Goal: Task Accomplishment & Management: Manage account settings

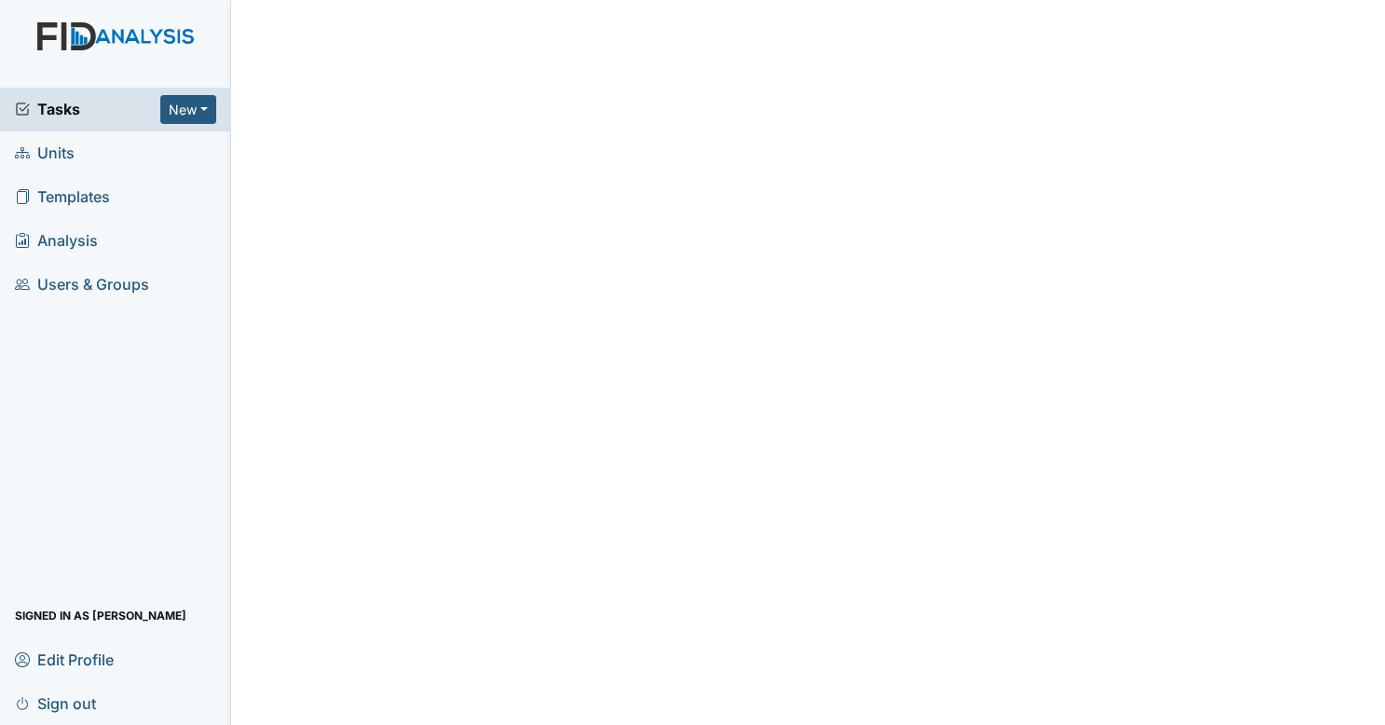
click at [81, 116] on span "Tasks" at bounding box center [87, 109] width 145 height 22
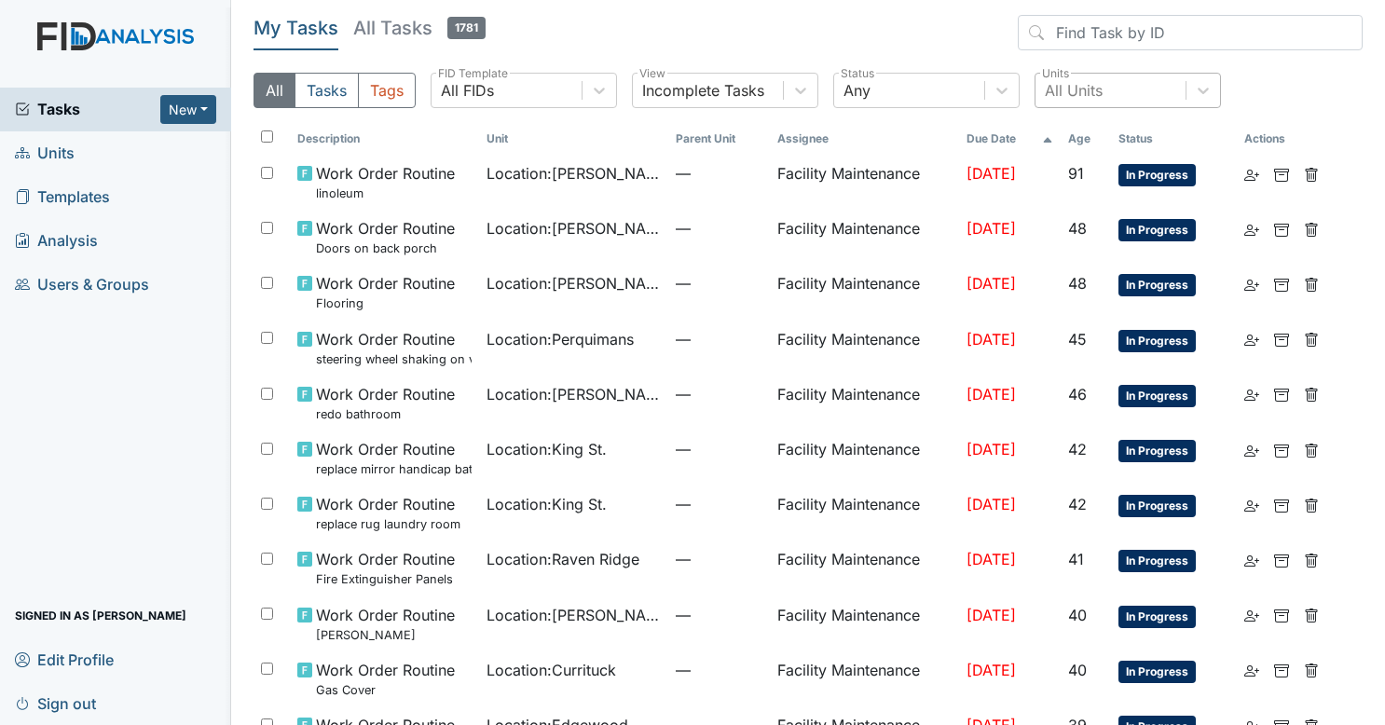
click at [1094, 75] on div "All Units" at bounding box center [1111, 91] width 150 height 34
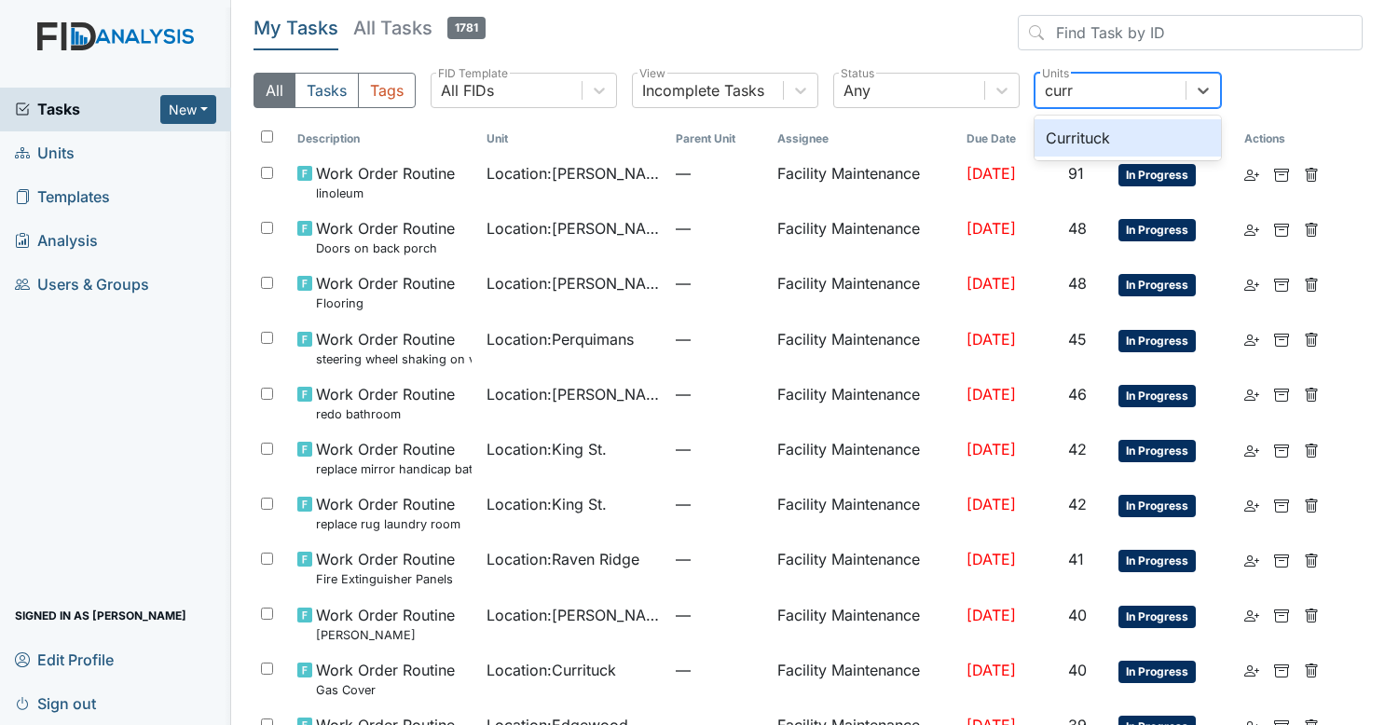
type input "curri"
click at [1093, 118] on div "Currituck" at bounding box center [1128, 138] width 186 height 45
click at [1097, 136] on div "Currituck" at bounding box center [1128, 137] width 186 height 37
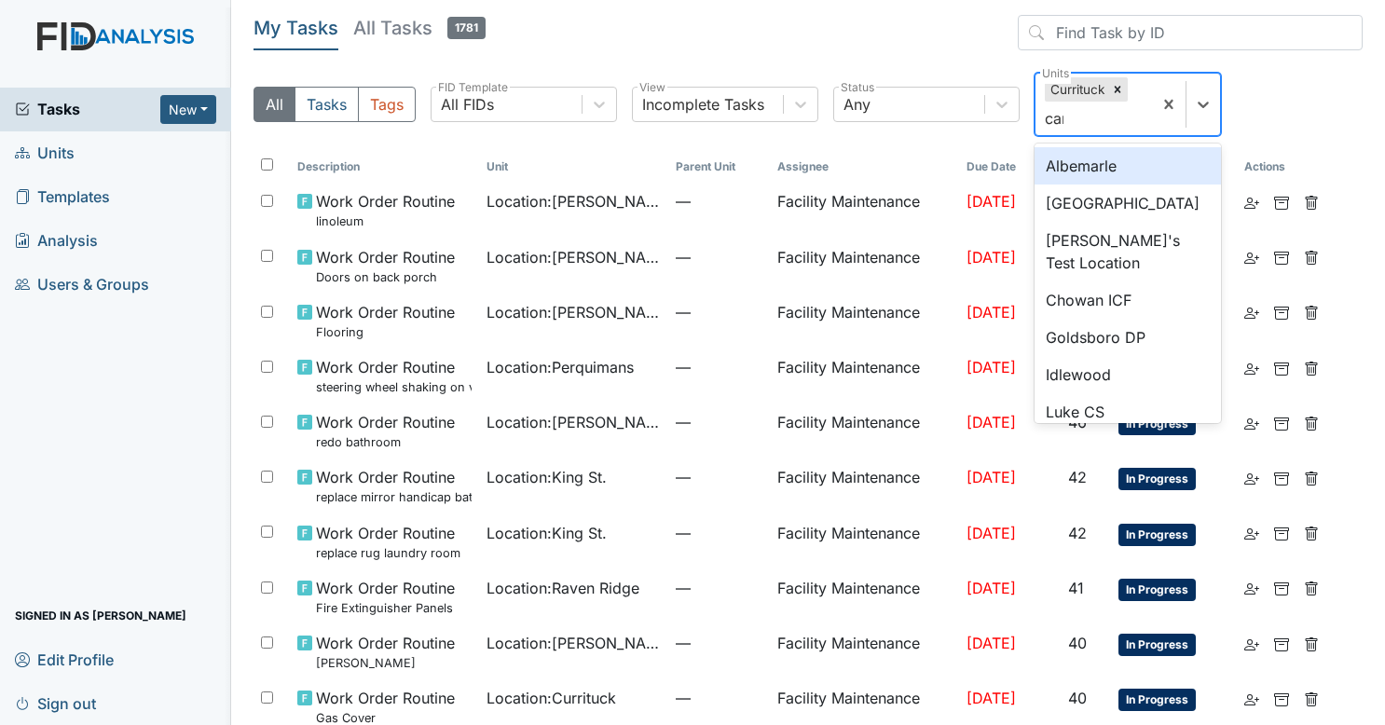
type input "camd"
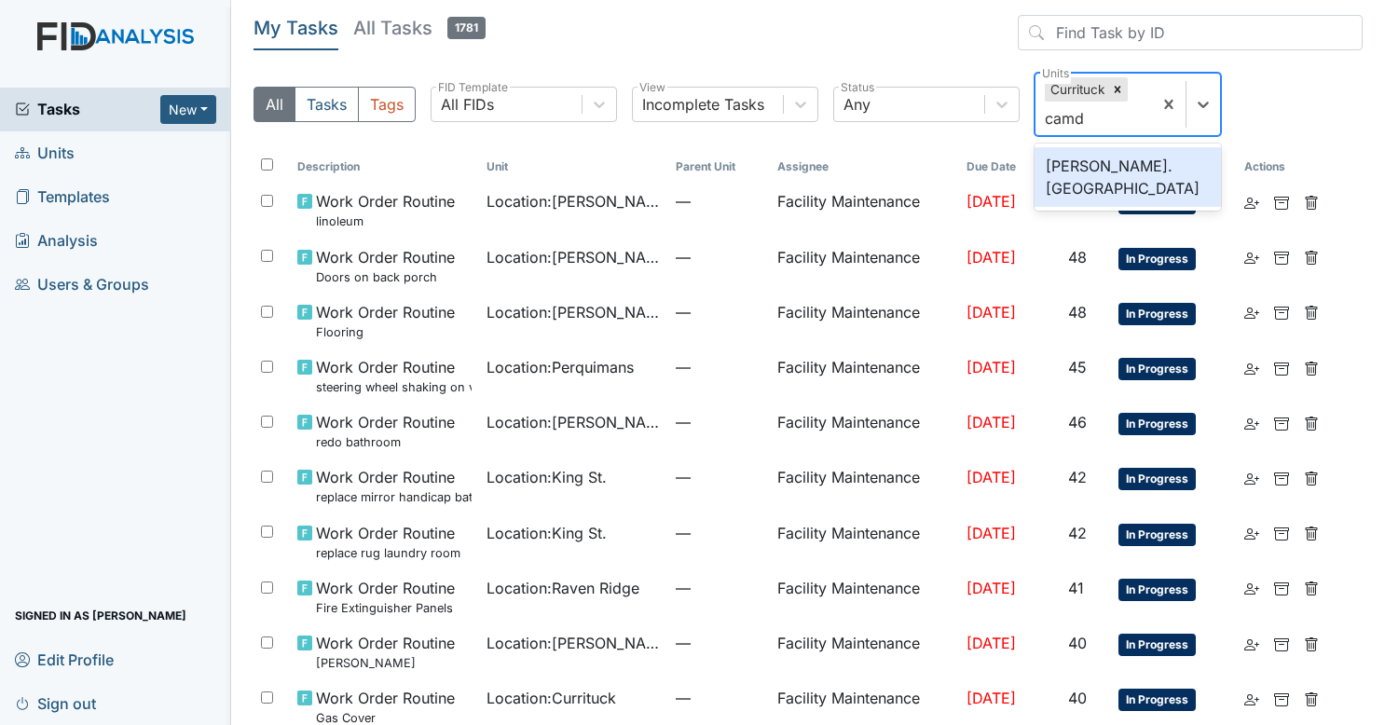
click at [1098, 153] on div "Wickham Rd. Camden" at bounding box center [1128, 177] width 186 height 60
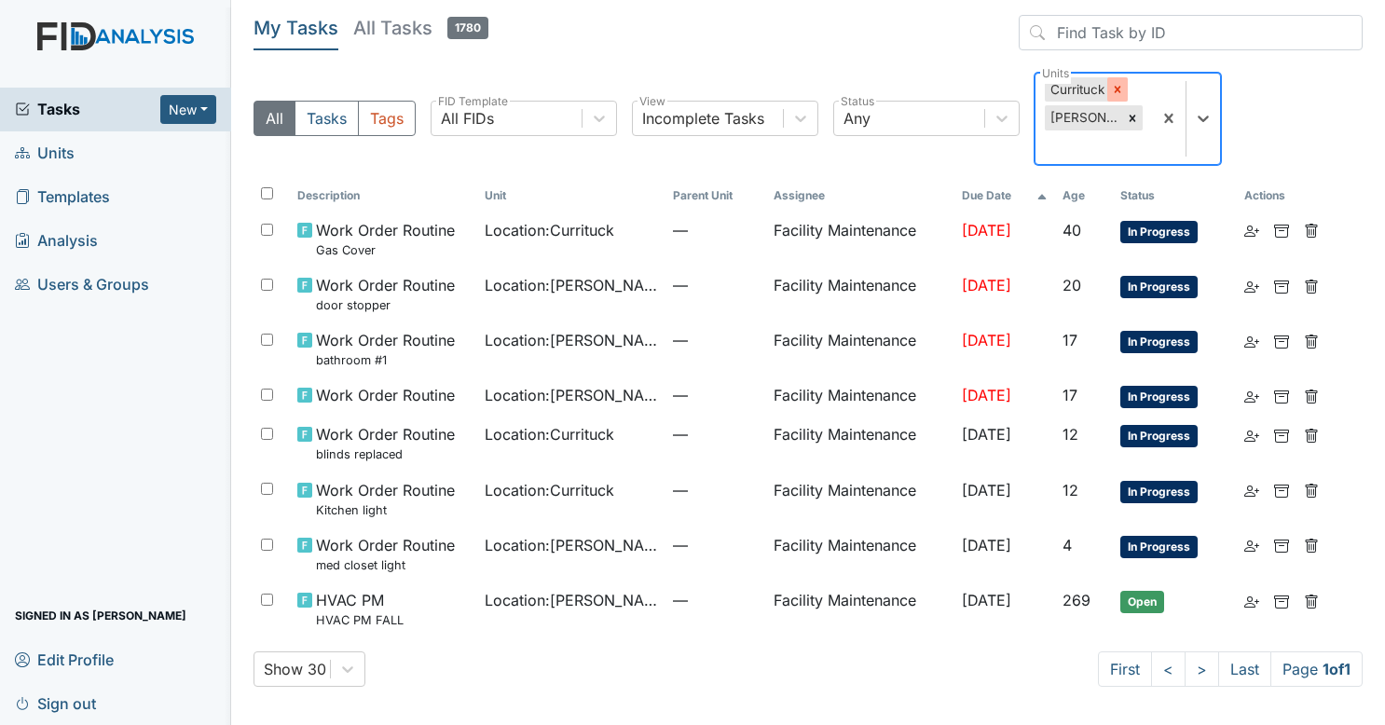
click at [1117, 79] on div at bounding box center [1118, 89] width 21 height 24
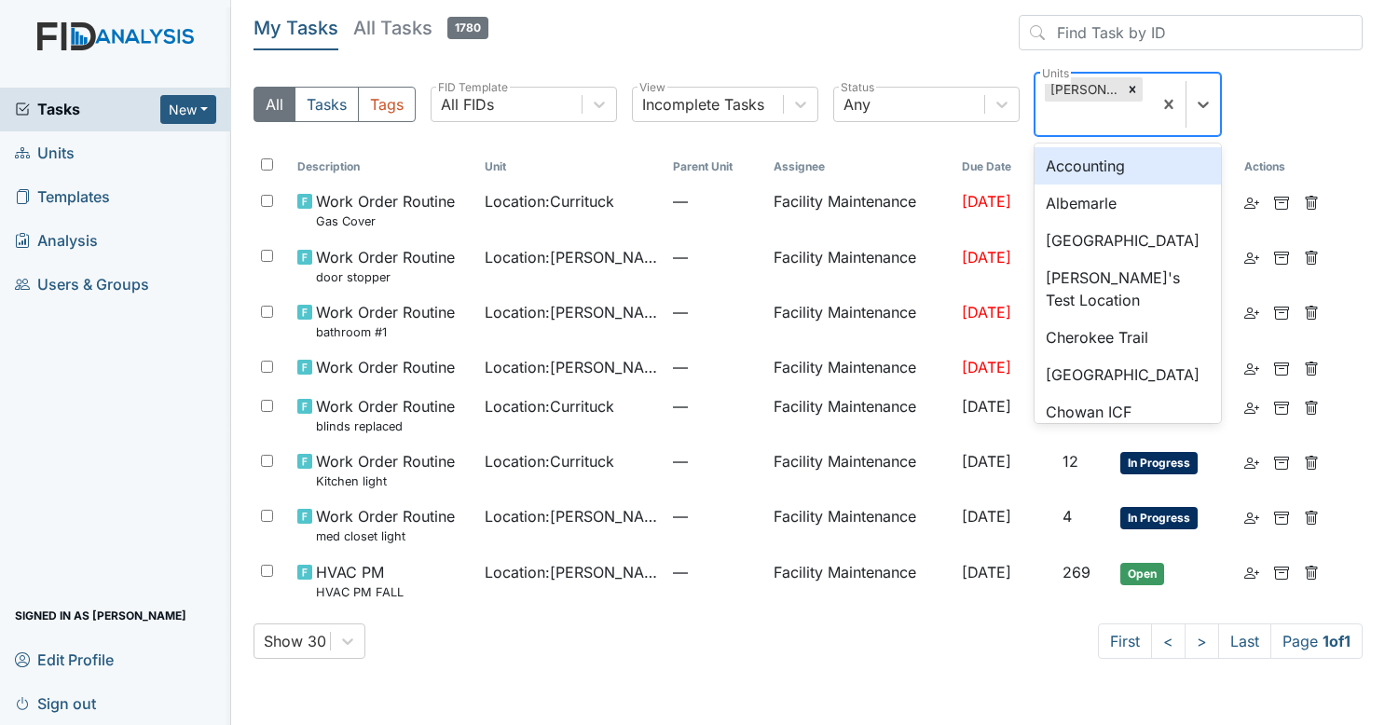
click at [1117, 79] on div "Wickham Rd. Camden" at bounding box center [1083, 89] width 77 height 24
click at [1129, 89] on icon at bounding box center [1132, 89] width 13 height 13
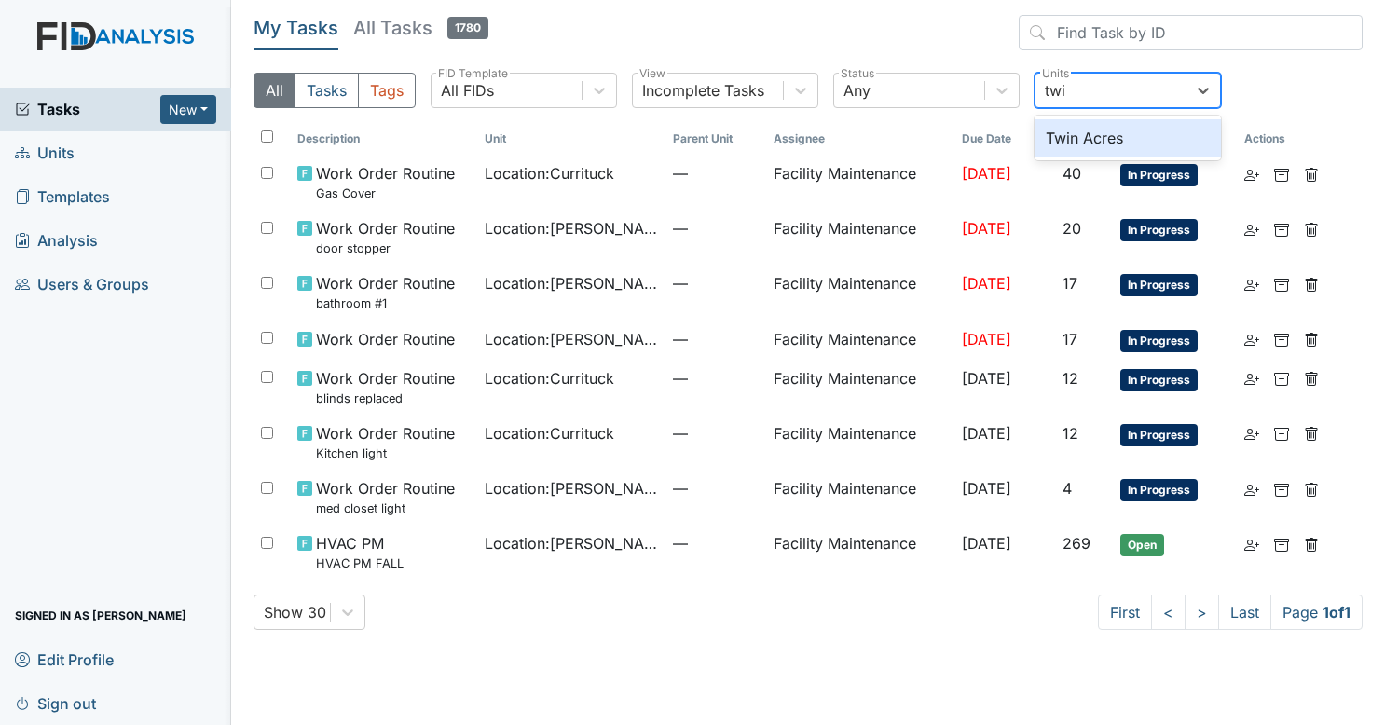
type input "twin"
click at [1101, 140] on div "Twin Acres" at bounding box center [1128, 137] width 186 height 37
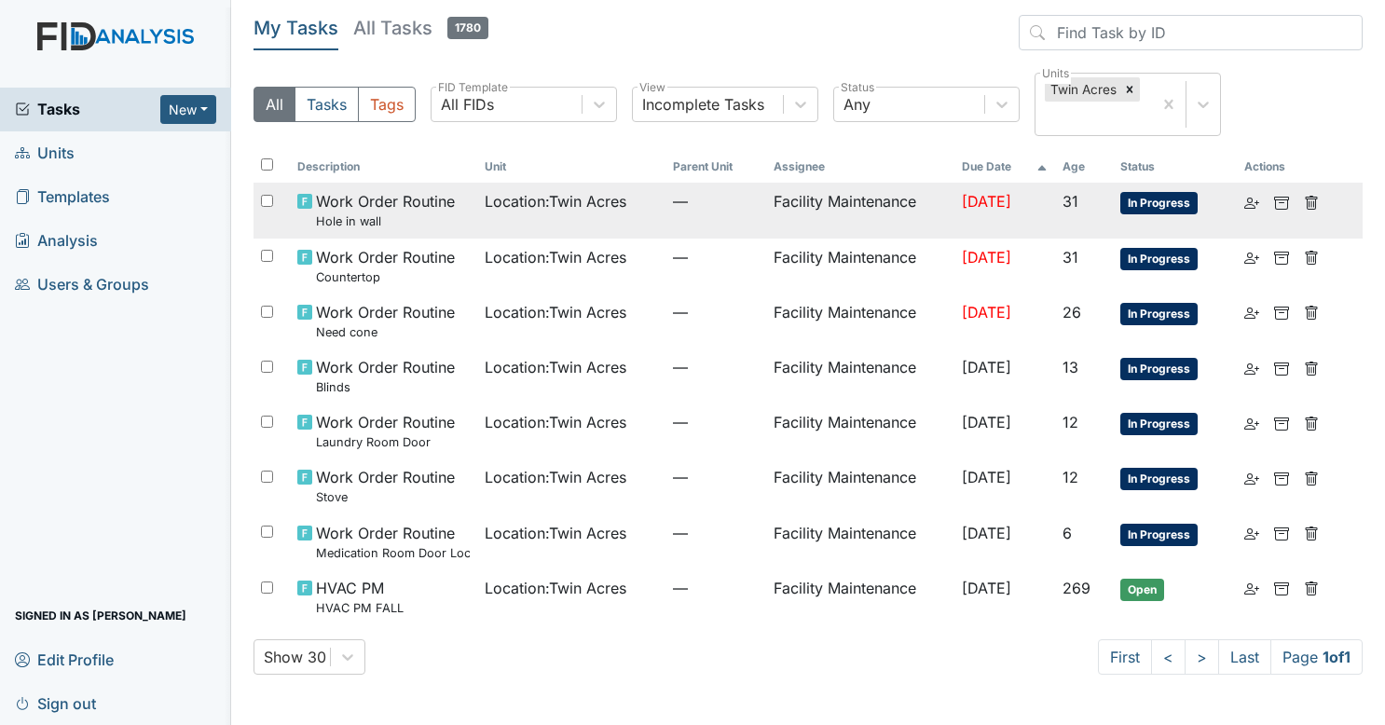
click at [462, 221] on td "Work Order Routine Hole in wall" at bounding box center [384, 210] width 188 height 55
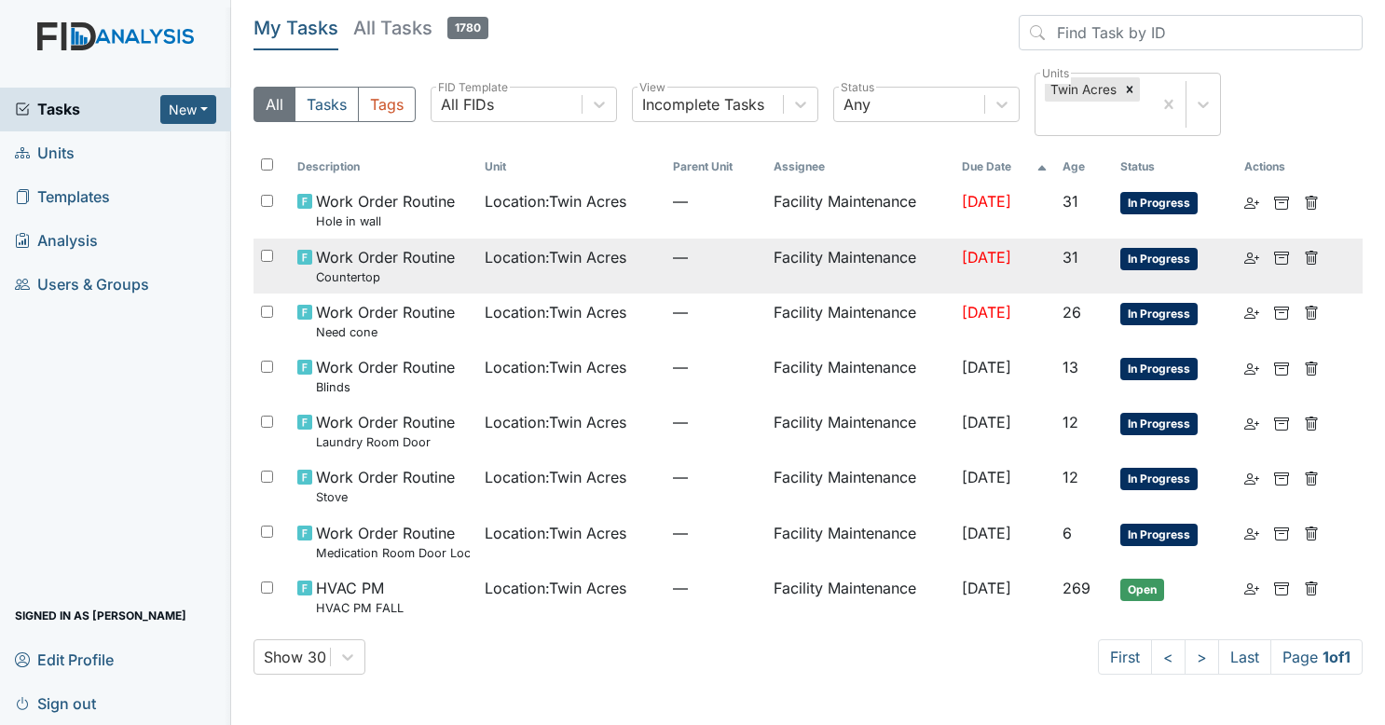
click at [559, 269] on td "Location : Twin Acres" at bounding box center [571, 266] width 188 height 55
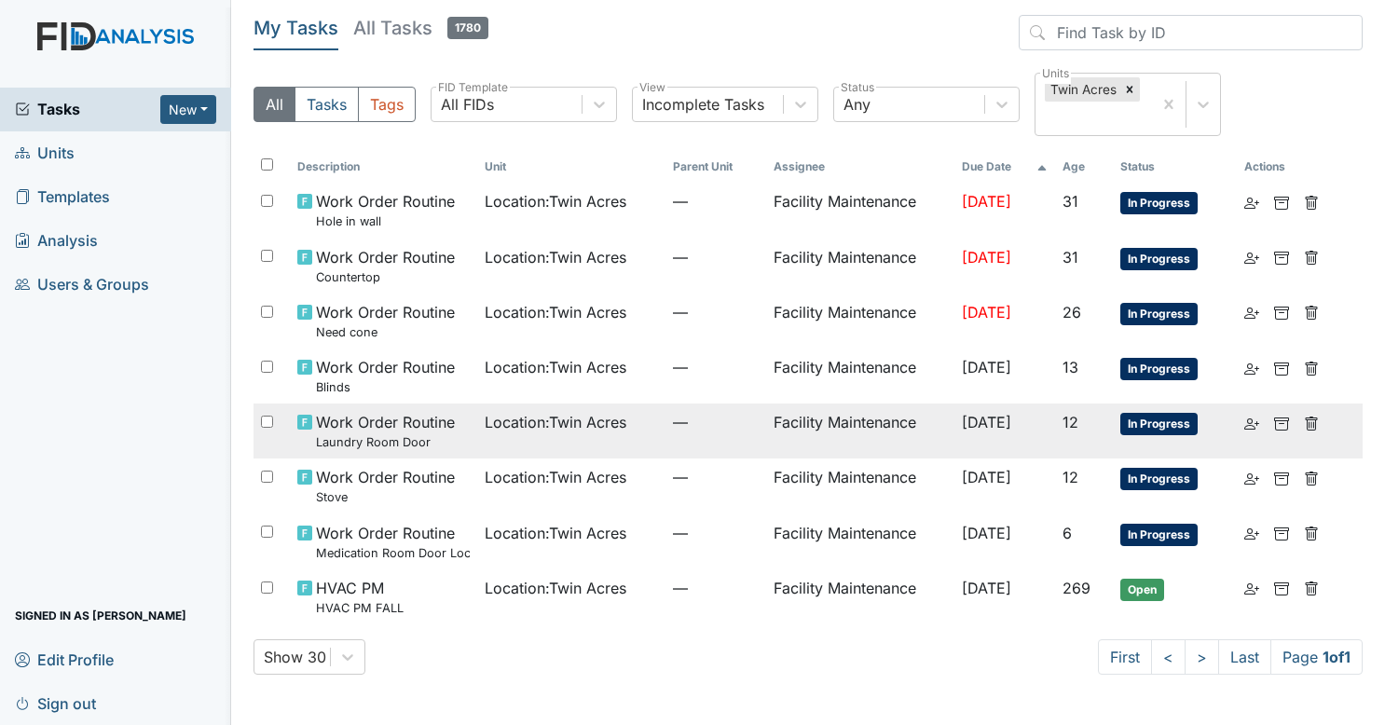
click at [511, 423] on span "Location : Twin Acres" at bounding box center [556, 422] width 142 height 22
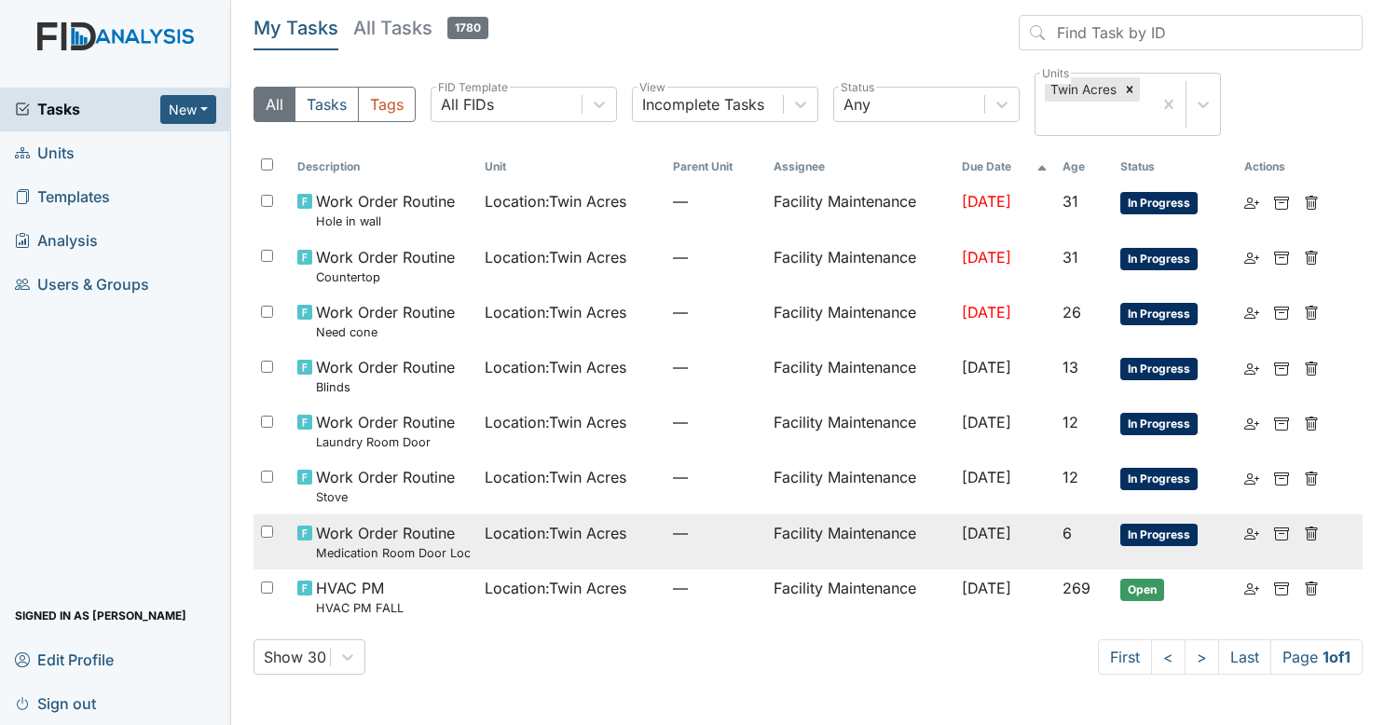
click at [497, 533] on span "Location : Twin Acres" at bounding box center [556, 533] width 142 height 22
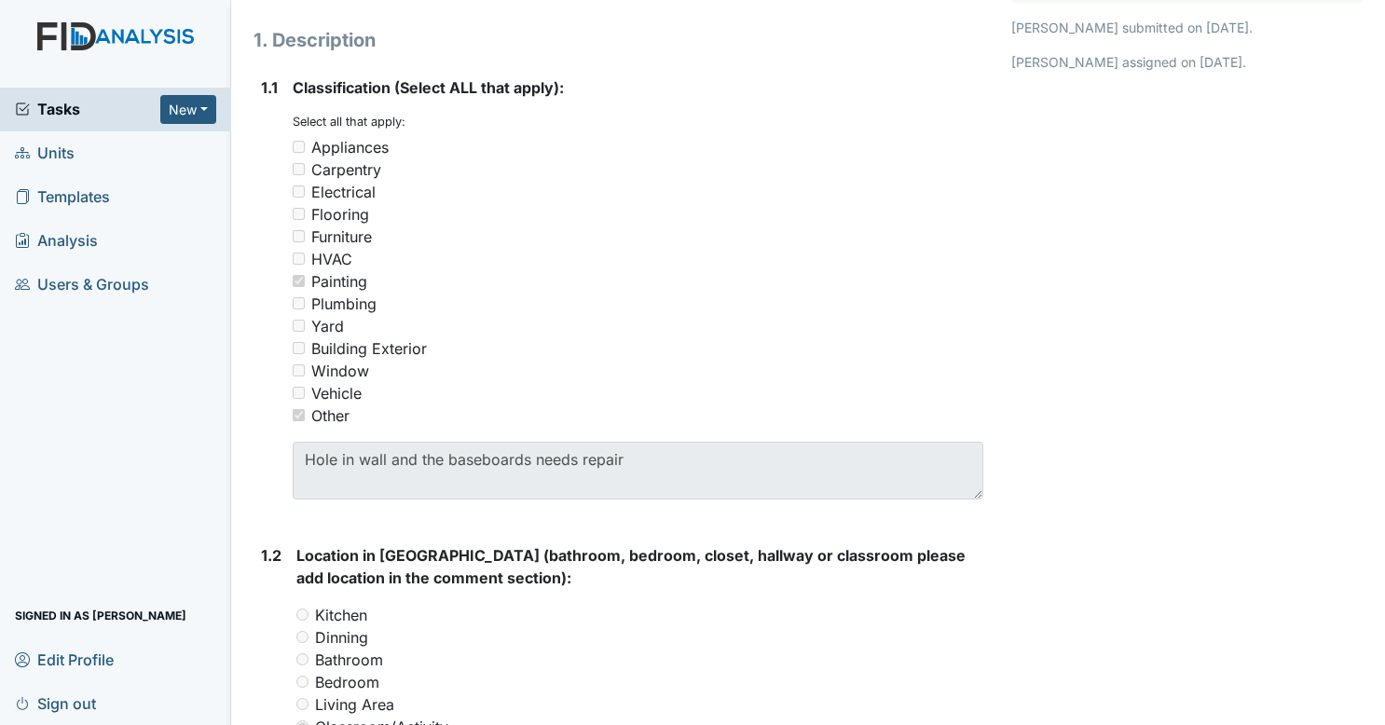
scroll to position [227, 0]
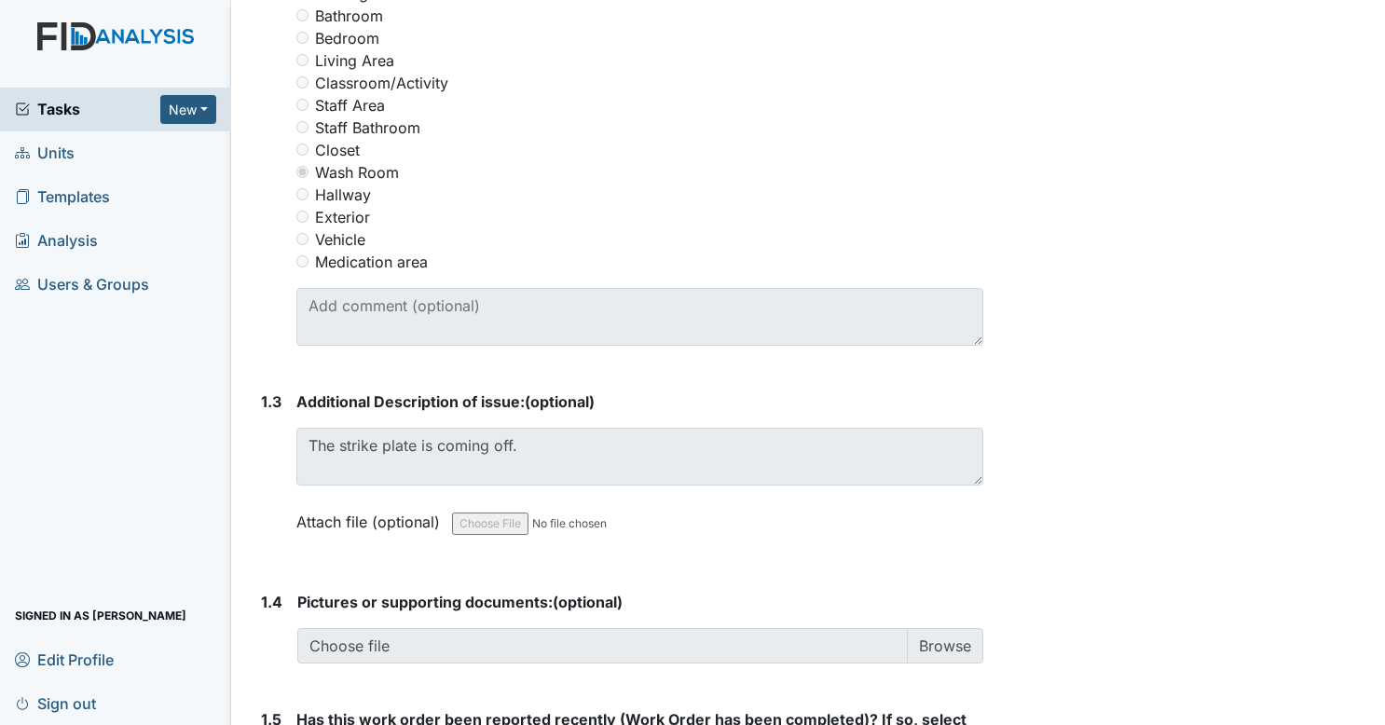
scroll to position [949, 0]
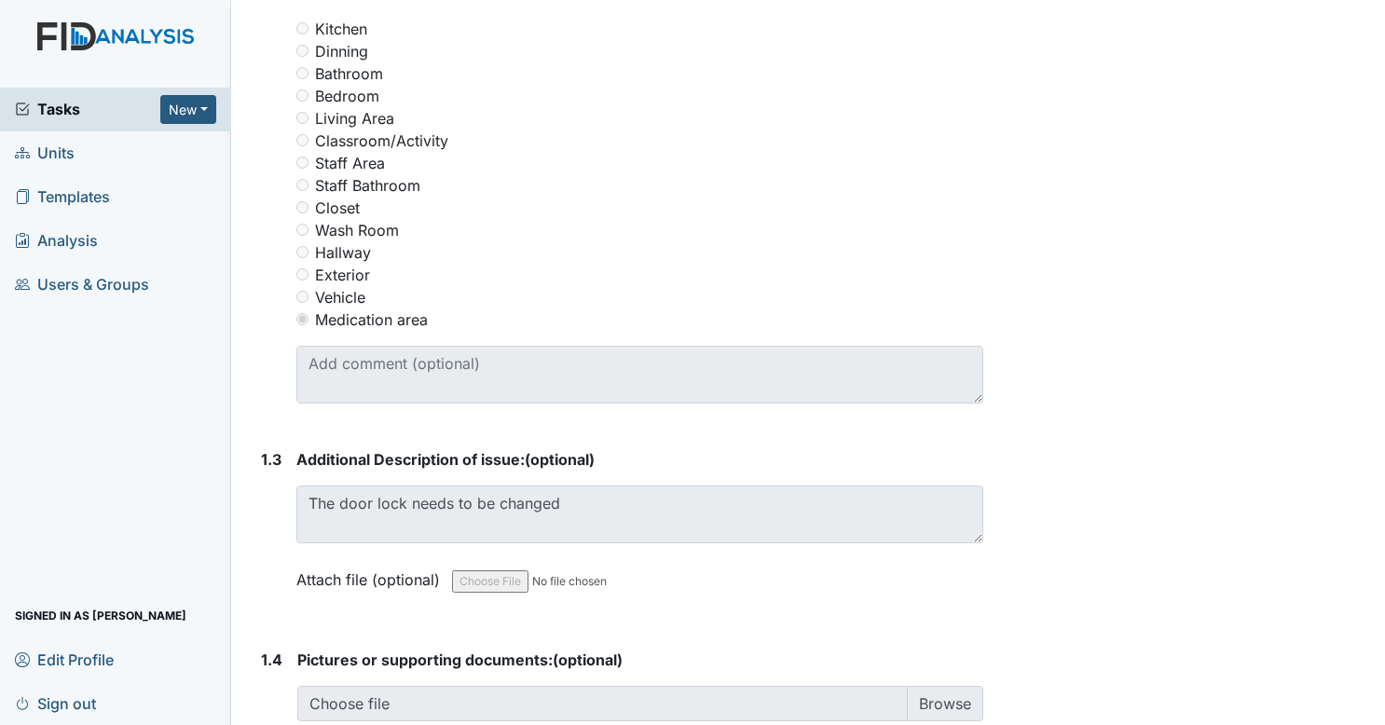
scroll to position [873, 0]
